Goal: Task Accomplishment & Management: Manage account settings

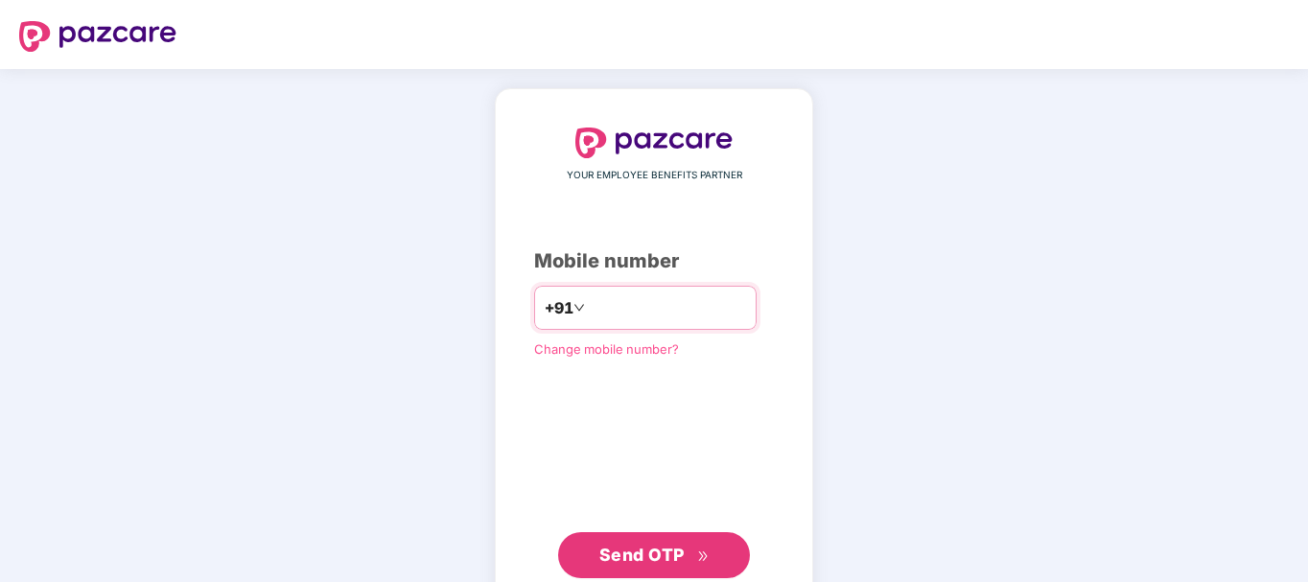
type input "**********"
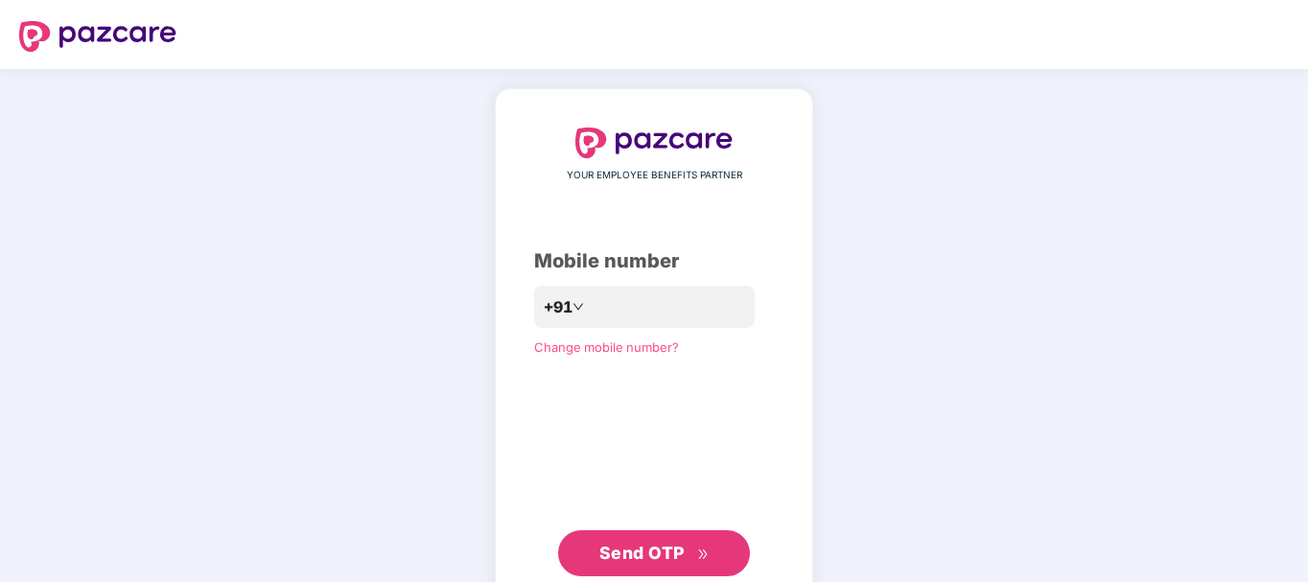
click at [625, 543] on span "Send OTP" at bounding box center [654, 553] width 110 height 27
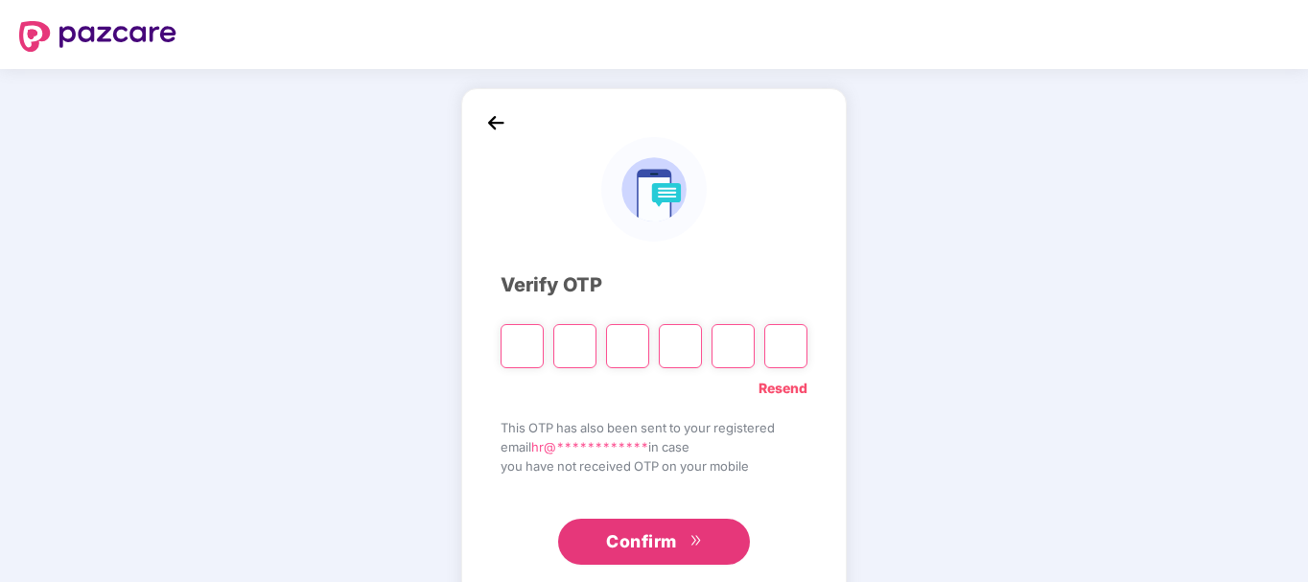
type input "*"
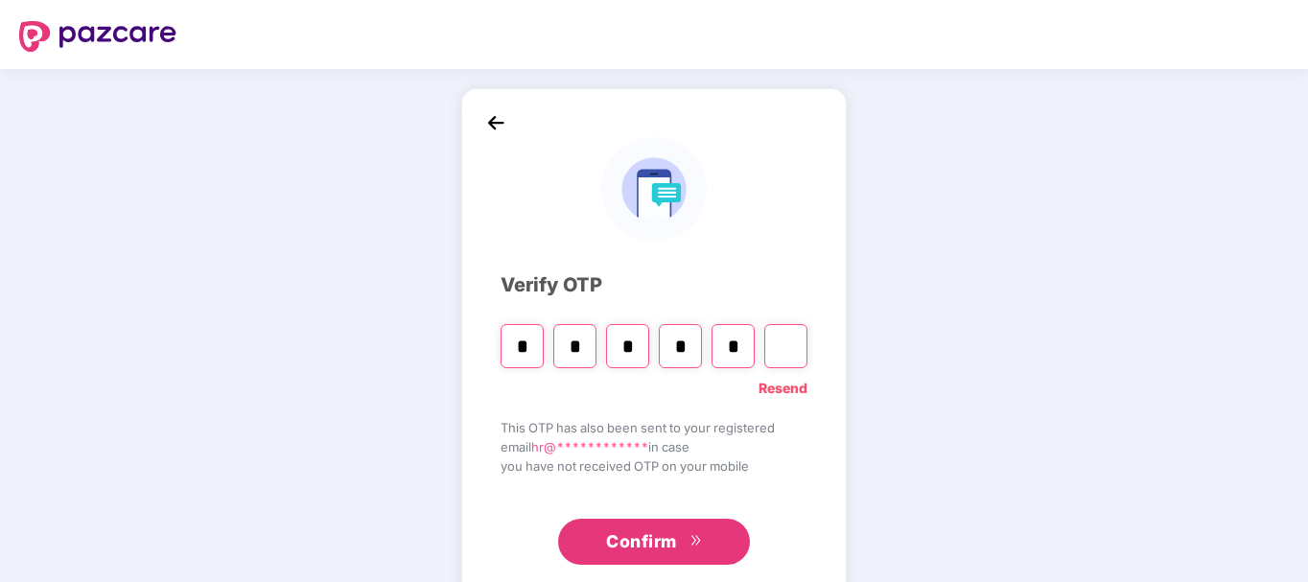
type input "*"
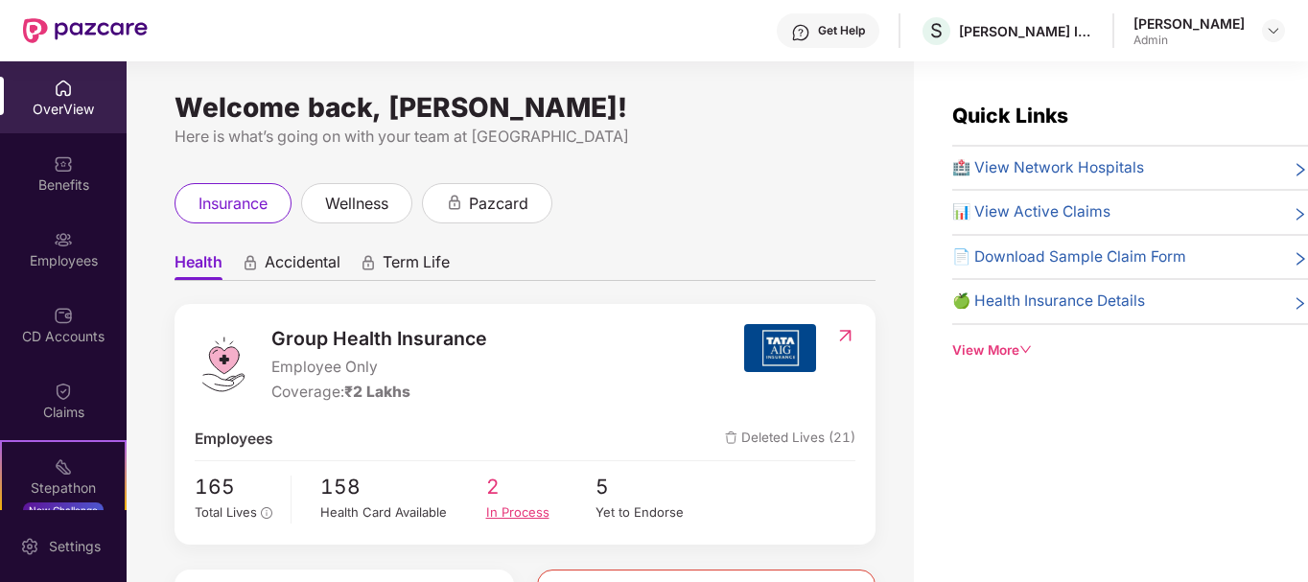
click at [539, 502] on div "In Process" at bounding box center [541, 512] width 110 height 20
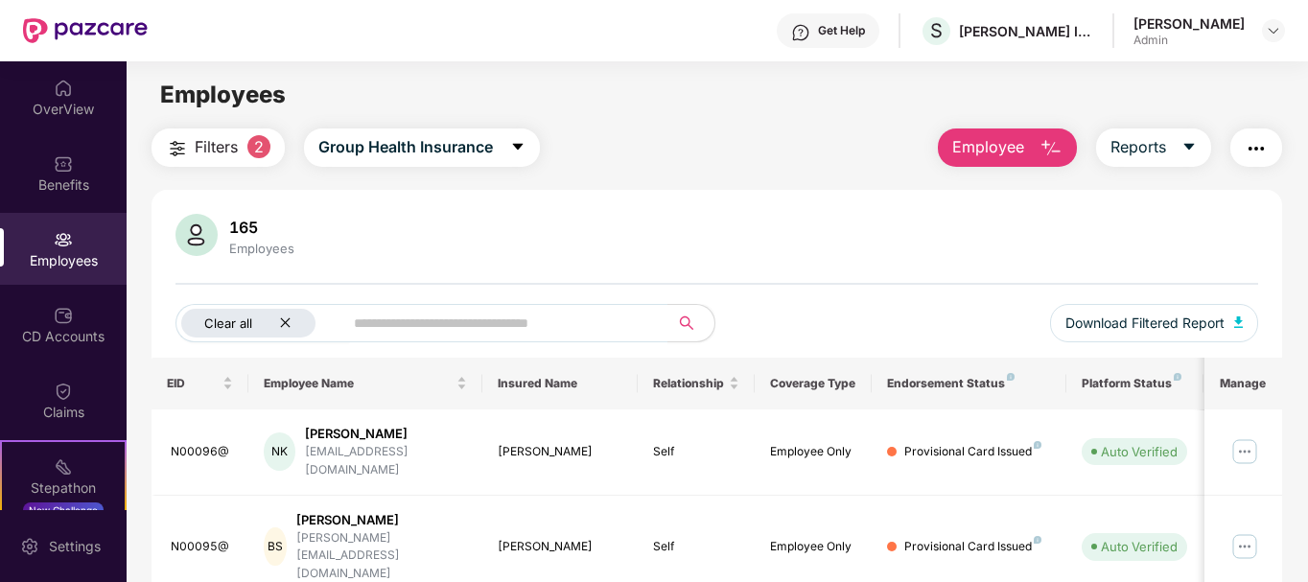
click at [292, 323] on div "Clear all" at bounding box center [248, 323] width 134 height 29
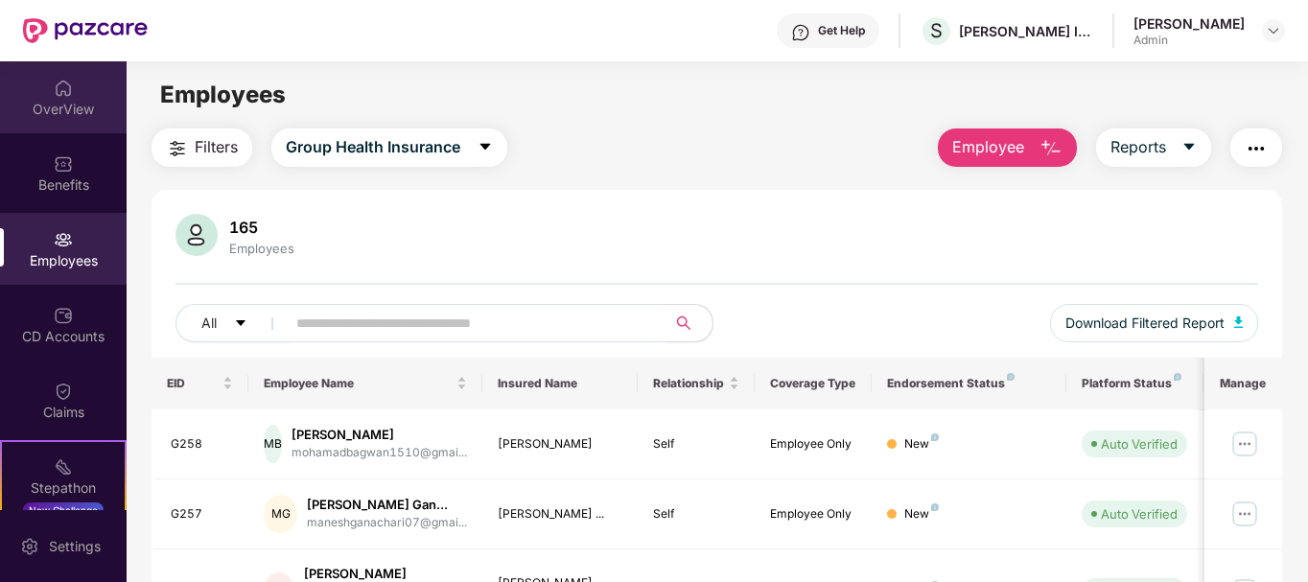
click at [84, 120] on div "OverView" at bounding box center [63, 97] width 127 height 72
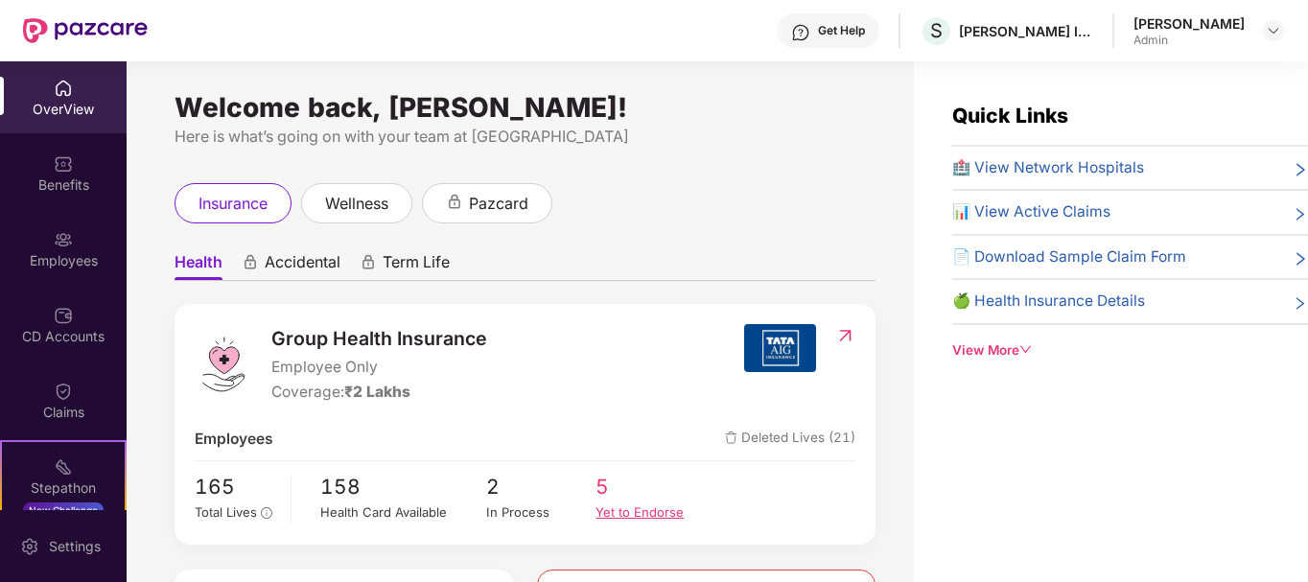
click at [643, 511] on div "Yet to Endorse" at bounding box center [650, 512] width 110 height 20
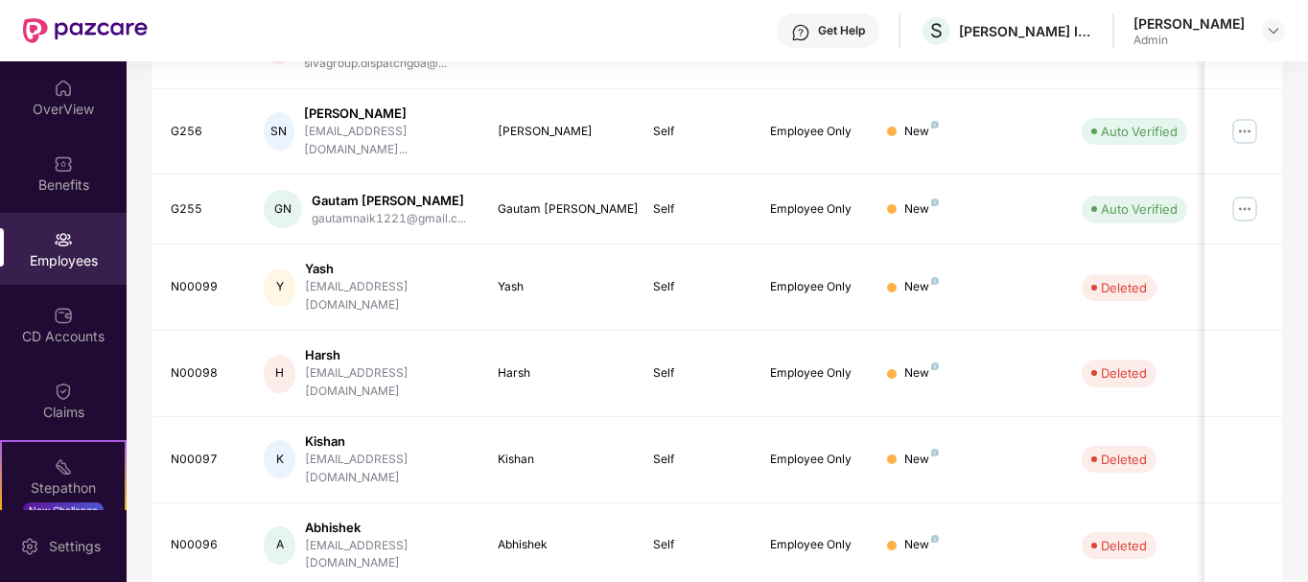
scroll to position [517, 0]
